Goal: Check status: Check status

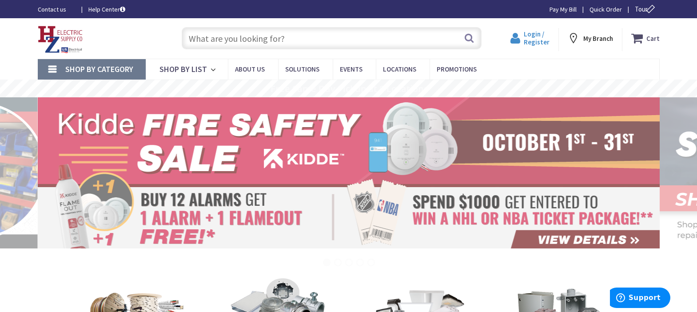
click at [538, 33] on span "Login / Register" at bounding box center [537, 38] width 26 height 16
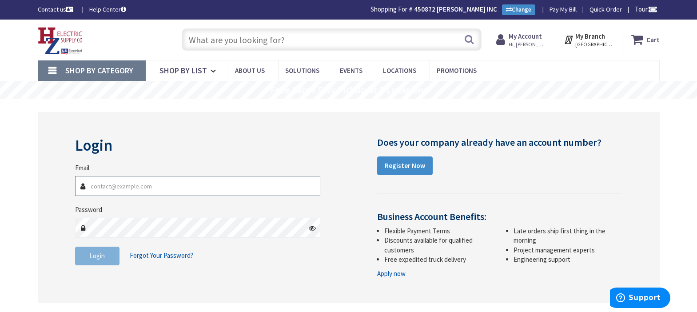
type input "dhaselton@comcast.net"
click at [84, 254] on button "Login" at bounding box center [97, 256] width 44 height 19
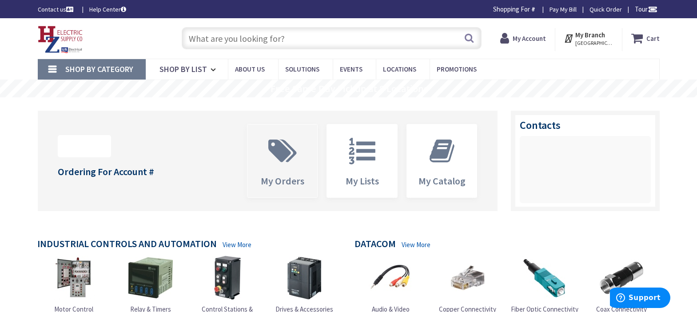
click at [267, 169] on span at bounding box center [282, 151] width 57 height 40
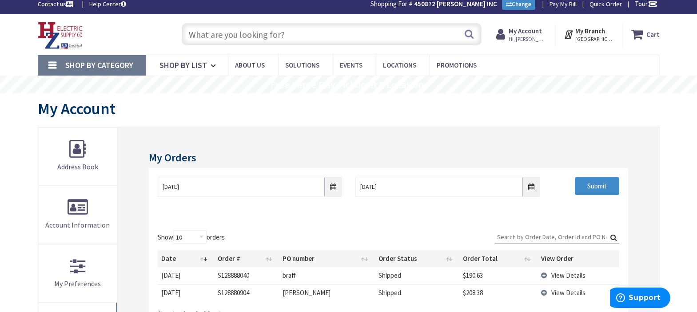
scroll to position [6, 0]
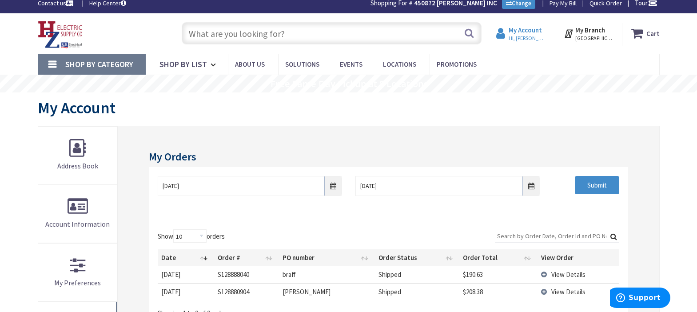
click at [515, 37] on span "Hi, [PERSON_NAME]" at bounding box center [528, 38] width 38 height 7
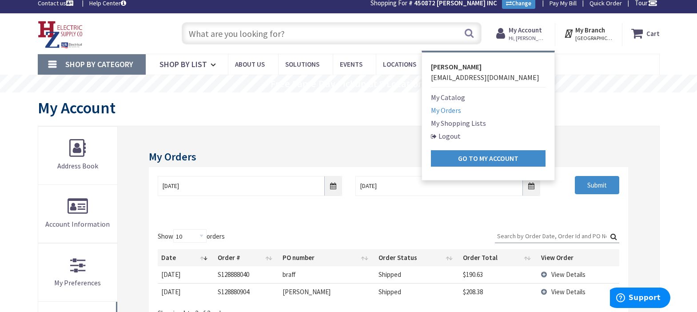
click at [456, 110] on link "My Orders" at bounding box center [446, 110] width 30 height 11
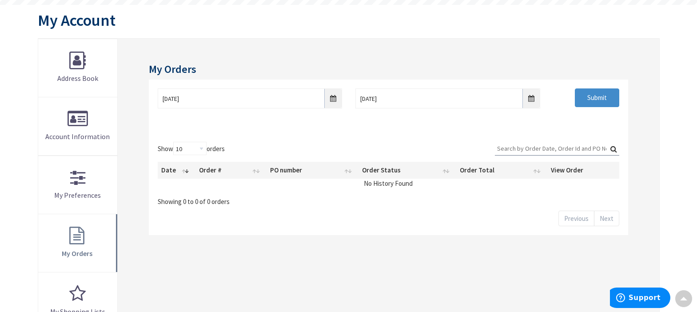
scroll to position [93, 0]
click at [599, 100] on input "Submit" at bounding box center [597, 97] width 44 height 19
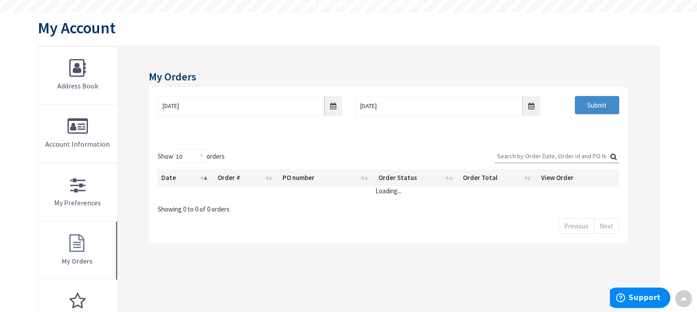
scroll to position [88, 0]
click at [330, 104] on input "[DATE]" at bounding box center [250, 105] width 184 height 20
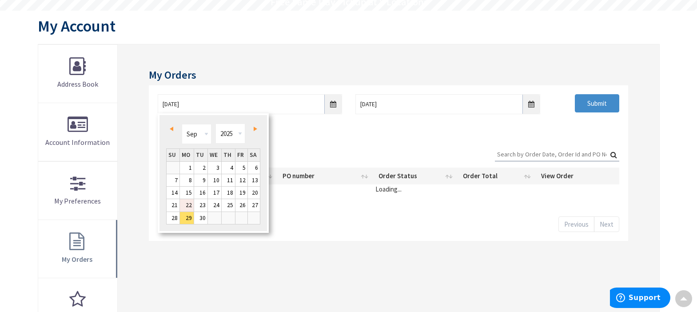
scroll to position [89, 0]
click at [188, 201] on link "22" at bounding box center [187, 204] width 14 height 12
type input "[DATE]"
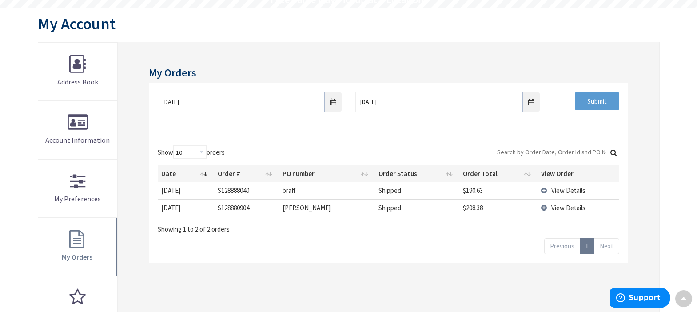
click at [587, 97] on input "Submit" at bounding box center [597, 101] width 44 height 19
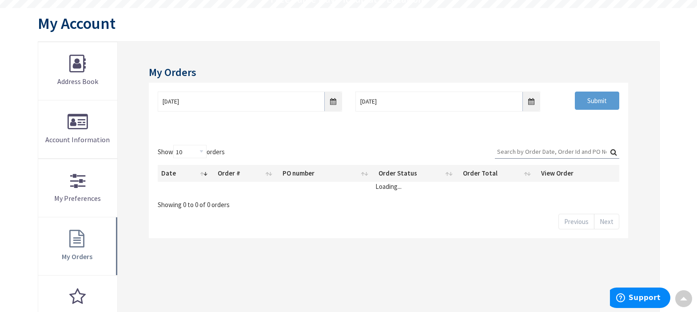
scroll to position [92, 0]
